Goal: Transaction & Acquisition: Purchase product/service

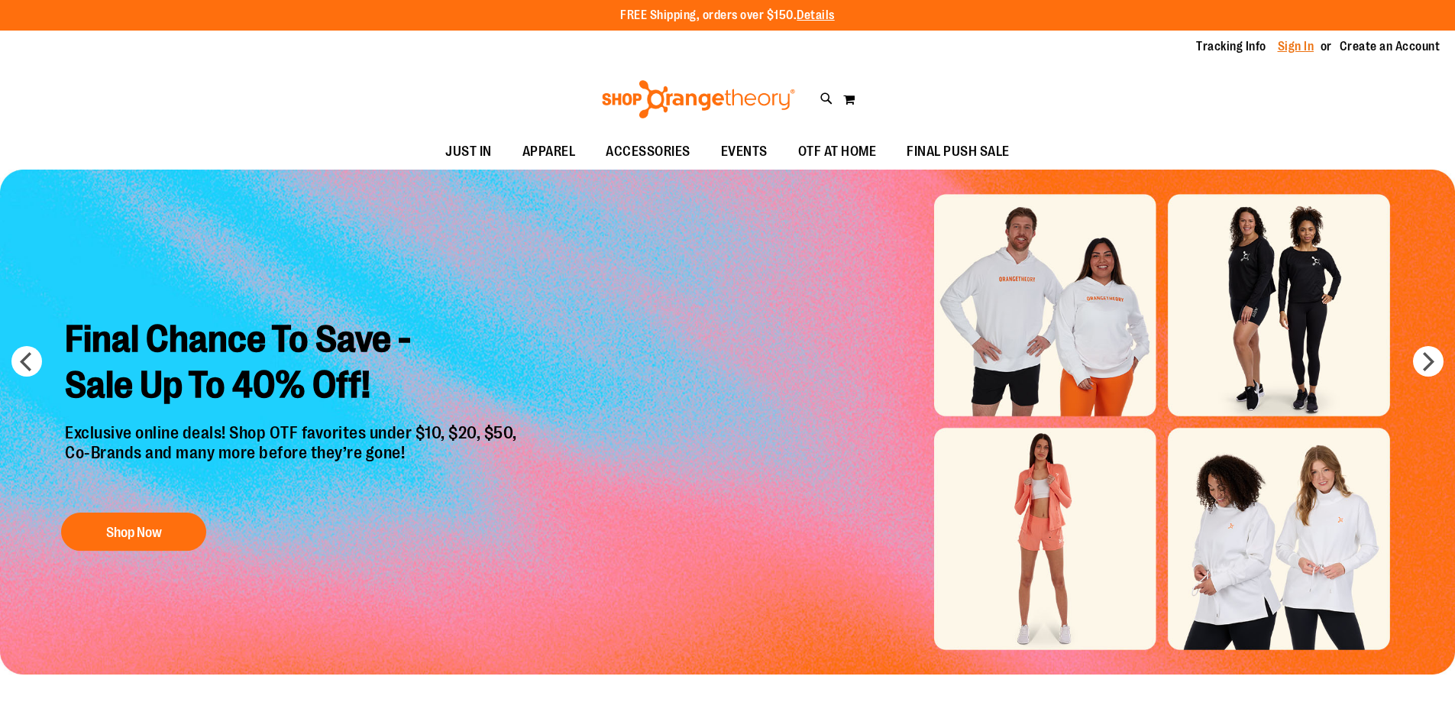
click at [1292, 45] on link "Sign In" at bounding box center [1296, 46] width 37 height 17
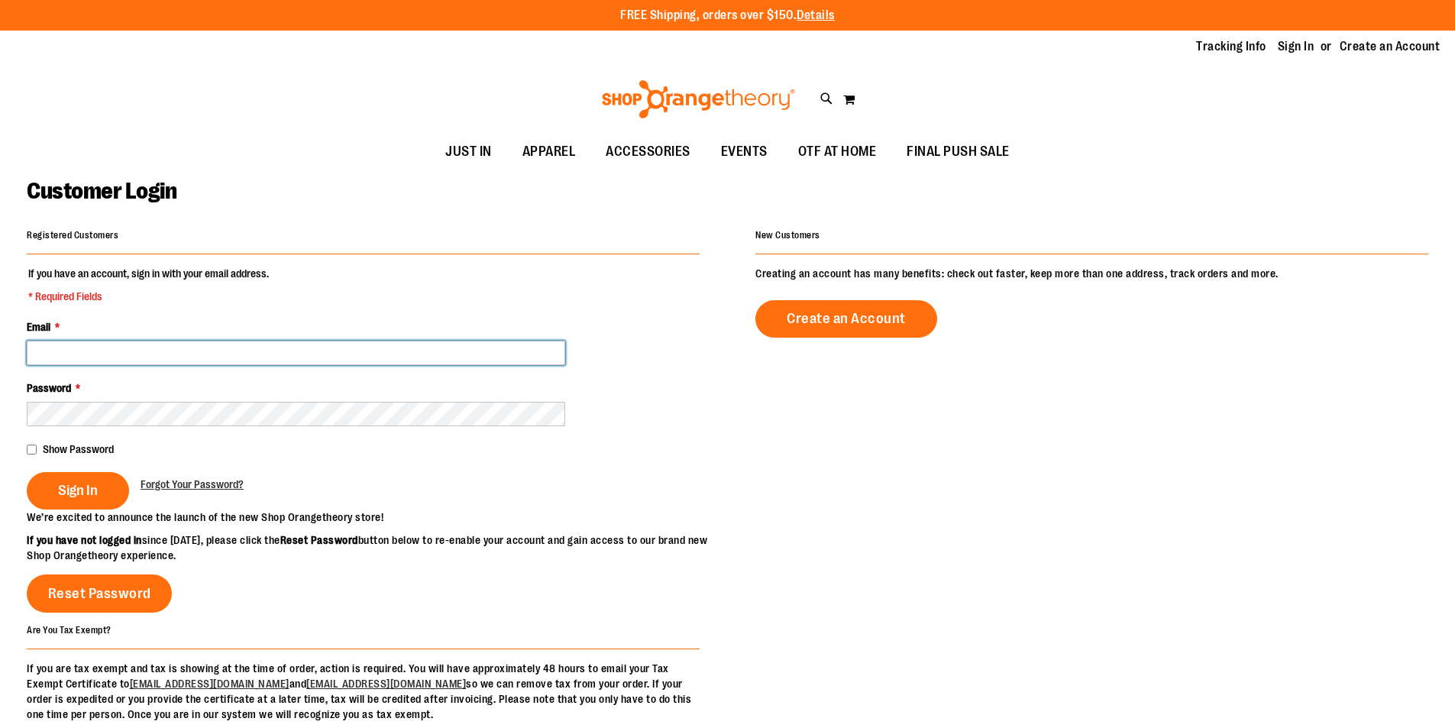
type input "**********"
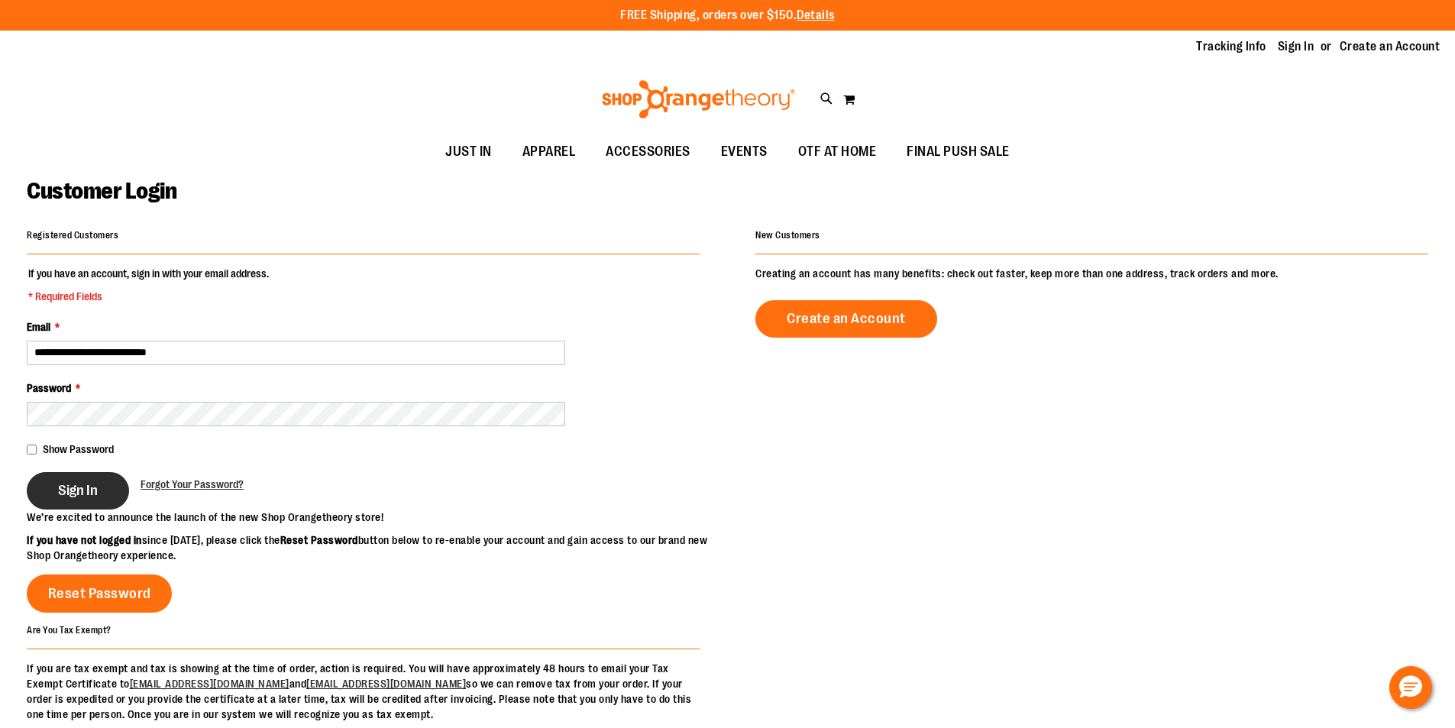
click at [90, 482] on span "Sign In" at bounding box center [78, 490] width 40 height 17
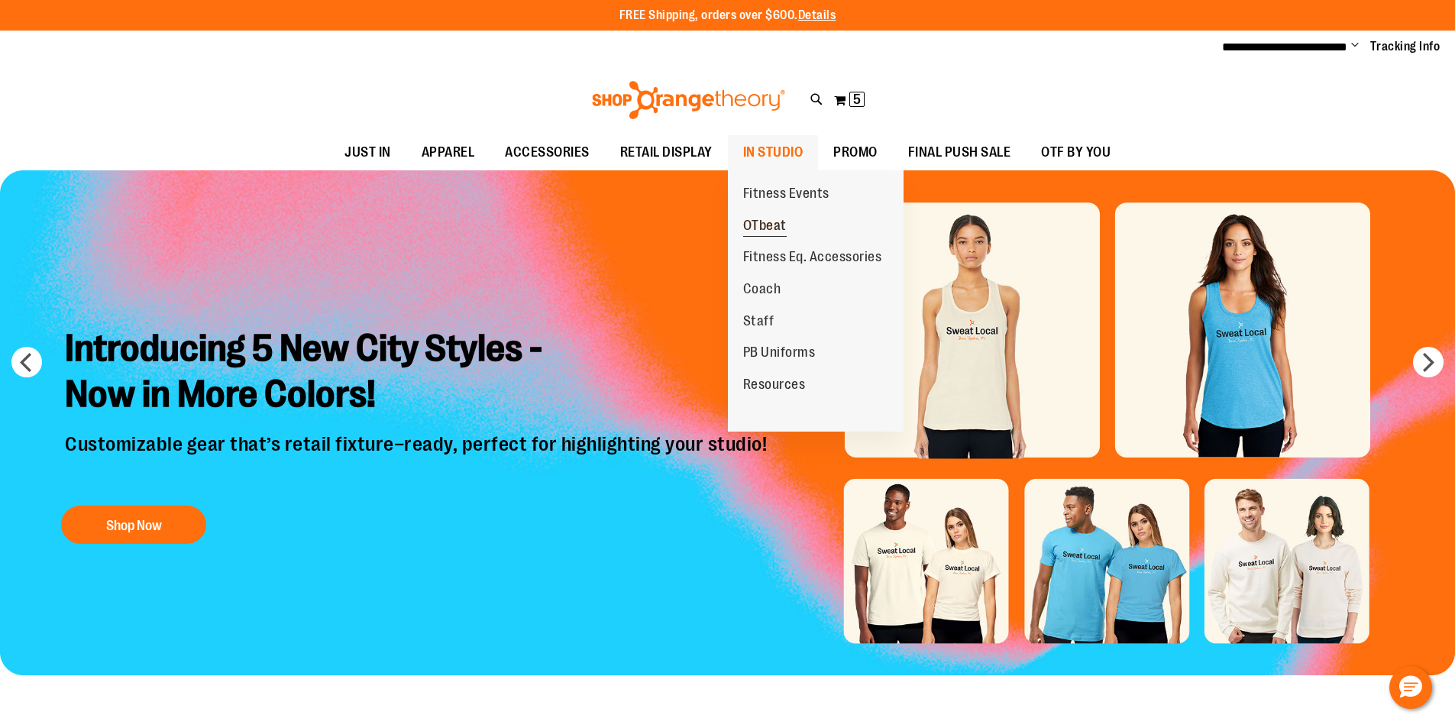
click at [763, 222] on span "OTbeat" at bounding box center [765, 227] width 44 height 19
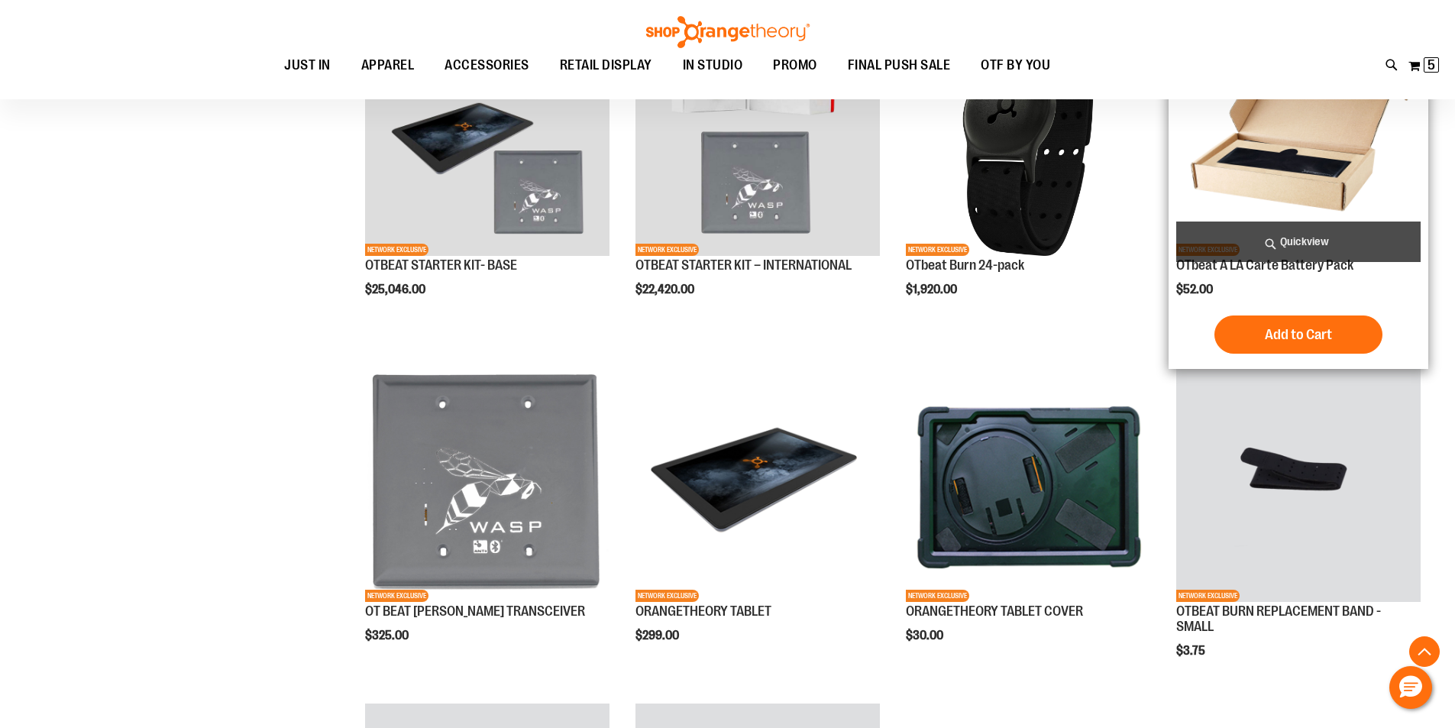
scroll to position [251, 0]
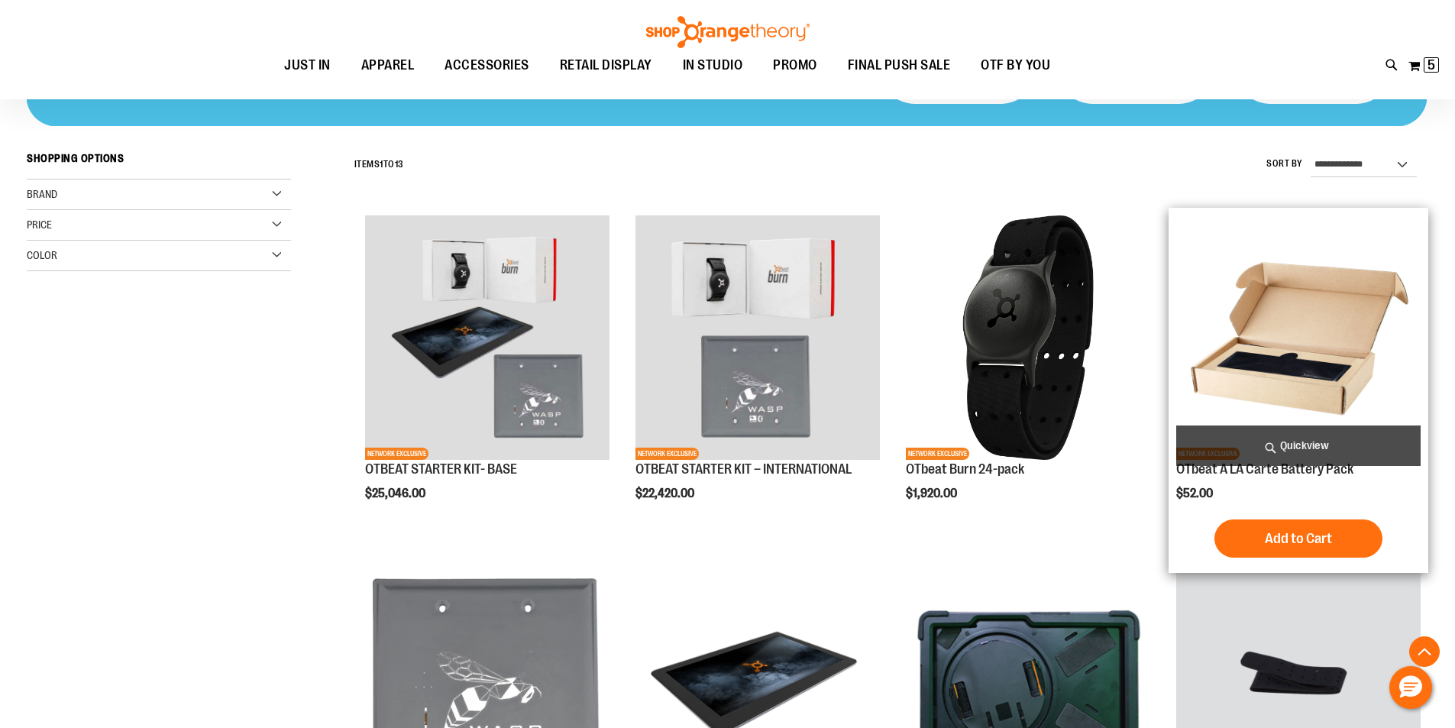
click at [1323, 331] on img "product" at bounding box center [1298, 337] width 244 height 244
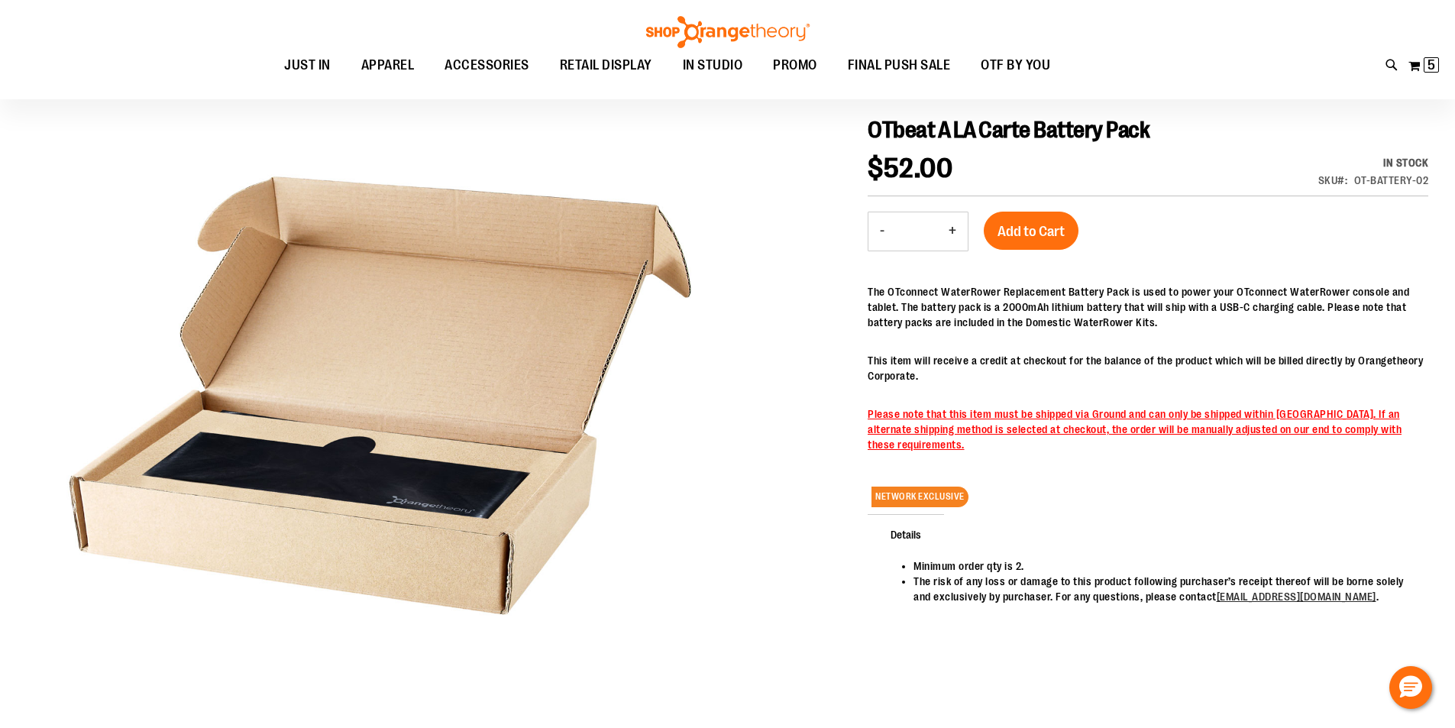
scroll to position [228, 0]
